Goal: Entertainment & Leisure: Consume media (video, audio)

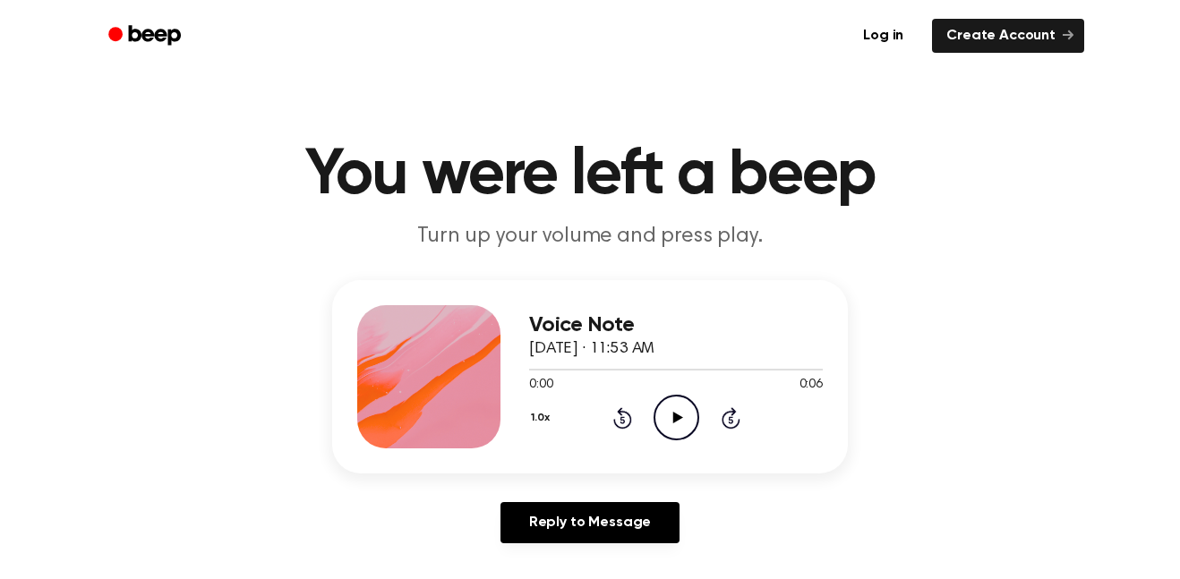
click at [654, 395] on icon "Play Audio" at bounding box center [677, 418] width 46 height 46
